Goal: Transaction & Acquisition: Purchase product/service

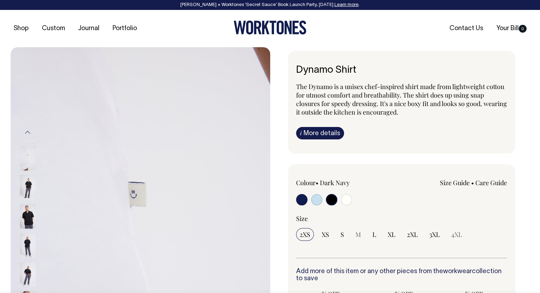
click at [328, 199] on input "radio" at bounding box center [331, 199] width 11 height 11
click at [331, 202] on input "radio" at bounding box center [331, 199] width 11 height 11
click at [330, 199] on input "radio" at bounding box center [331, 199] width 11 height 11
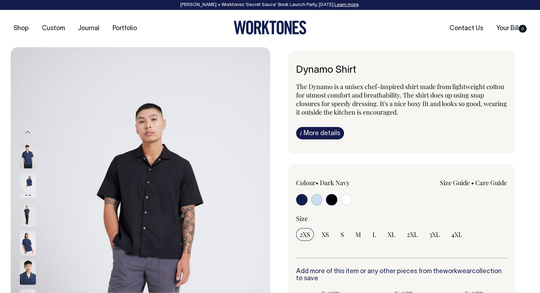
radio input "true"
select select "Black"
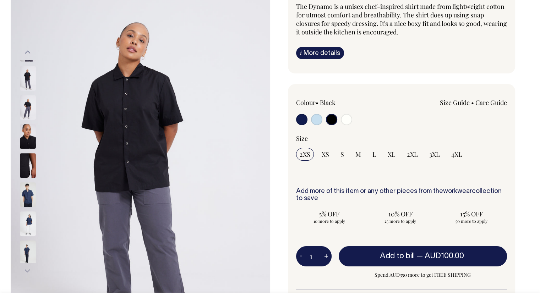
scroll to position [82, 0]
